Goal: Transaction & Acquisition: Purchase product/service

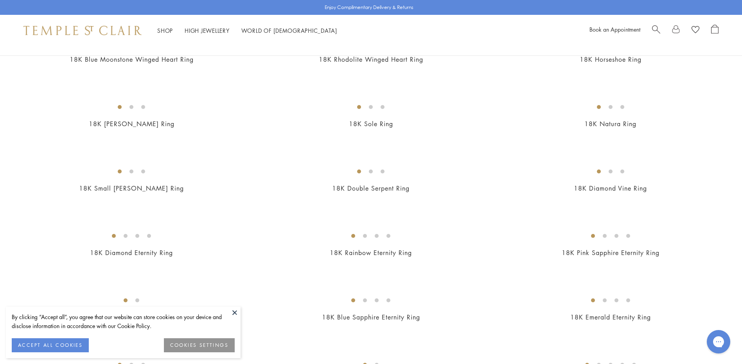
click at [233, 315] on button at bounding box center [235, 313] width 12 height 12
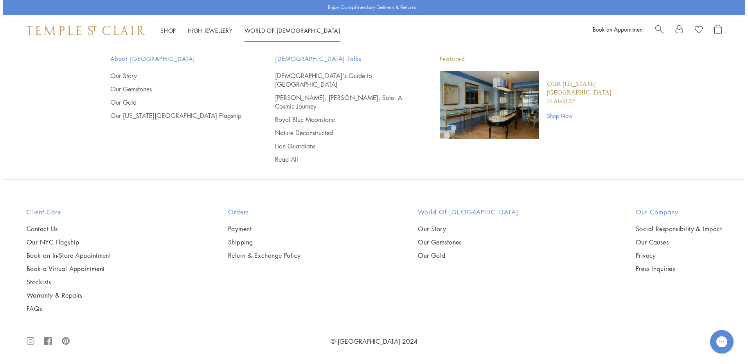
scroll to position [1455, 0]
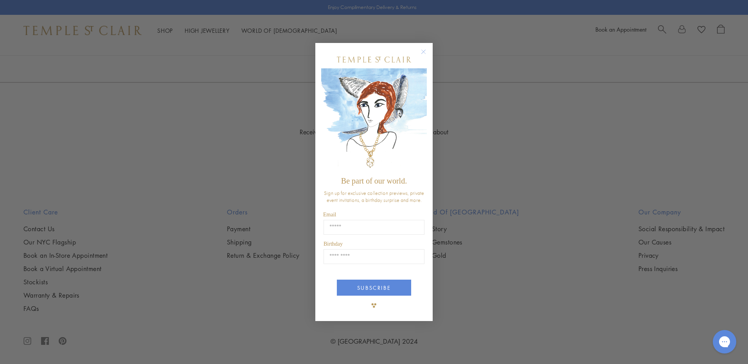
drag, startPoint x: 424, startPoint y: 52, endPoint x: 423, endPoint y: 60, distance: 7.9
click at [424, 53] on icon "Close dialog" at bounding box center [423, 52] width 10 height 10
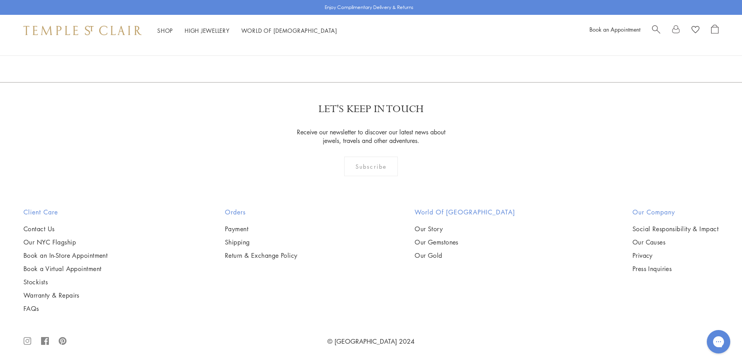
scroll to position [2542, 0]
click at [0, 0] on img at bounding box center [0, 0] width 0 height 0
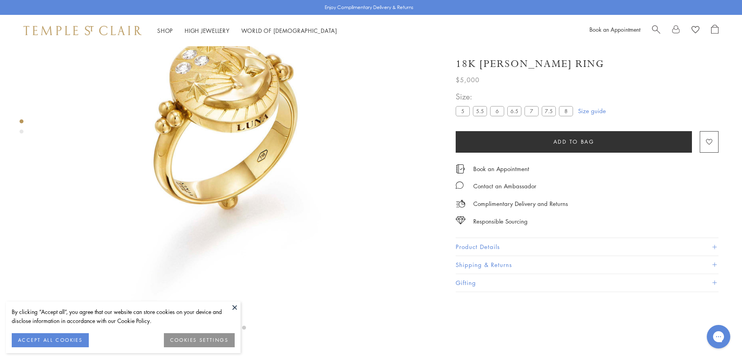
scroll to position [7, 0]
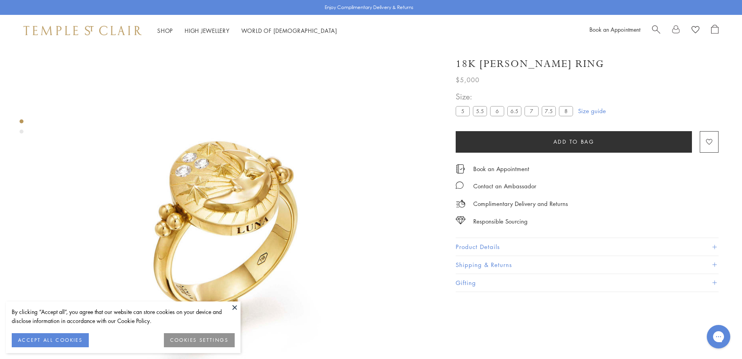
click at [21, 131] on div "Product gallery navigation" at bounding box center [22, 131] width 4 height 4
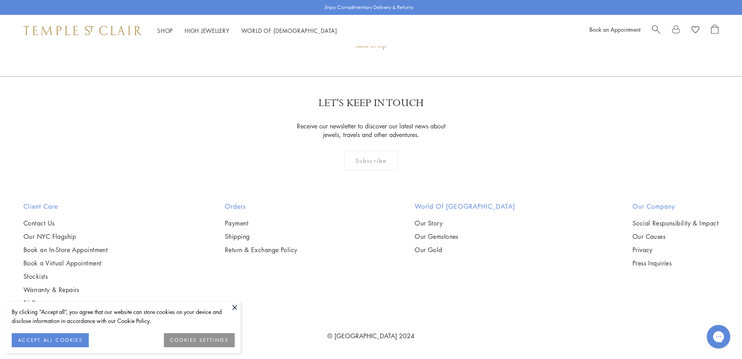
scroll to position [1044, 0]
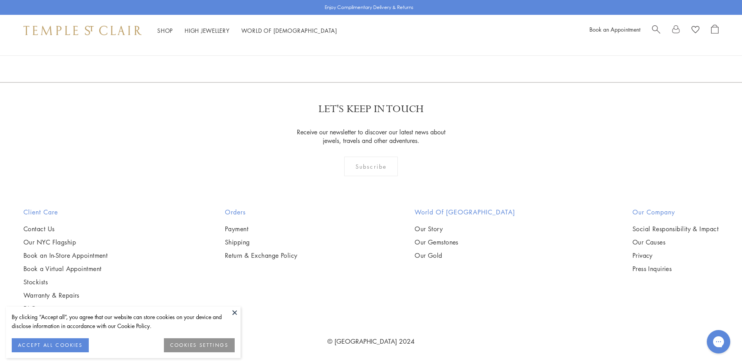
scroll to position [4534, 0]
click at [237, 310] on button at bounding box center [235, 313] width 12 height 12
